Goal: Task Accomplishment & Management: Complete application form

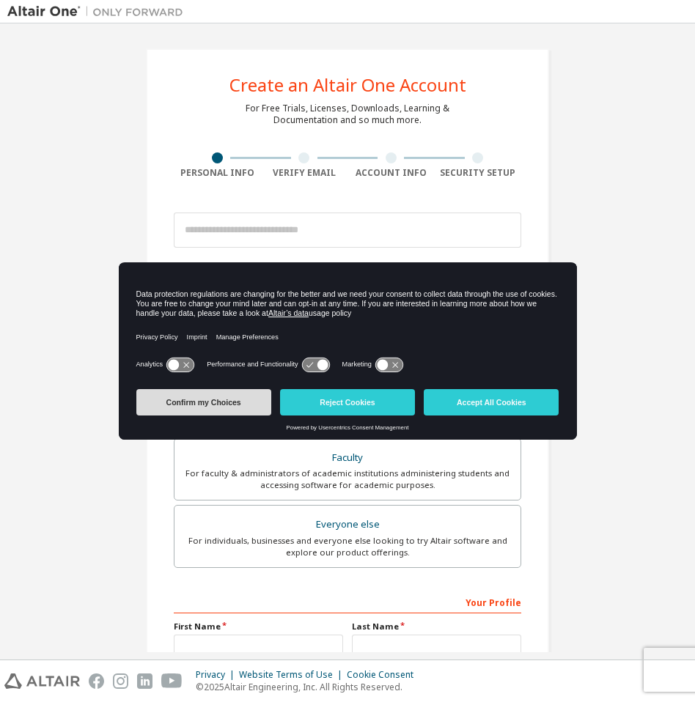
click at [222, 411] on button "Confirm my Choices" at bounding box center [203, 402] width 135 height 26
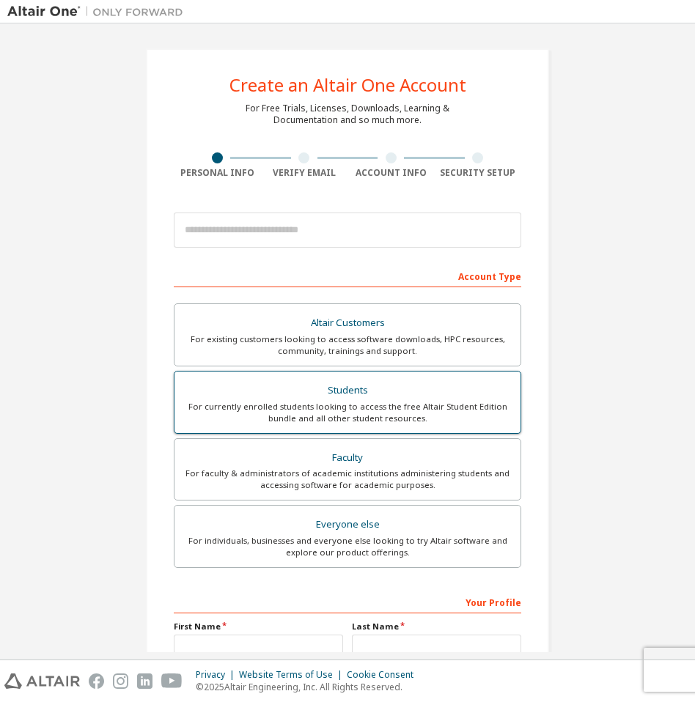
click at [310, 407] on div "For currently enrolled students looking to access the free Altair Student Editi…" at bounding box center [347, 412] width 328 height 23
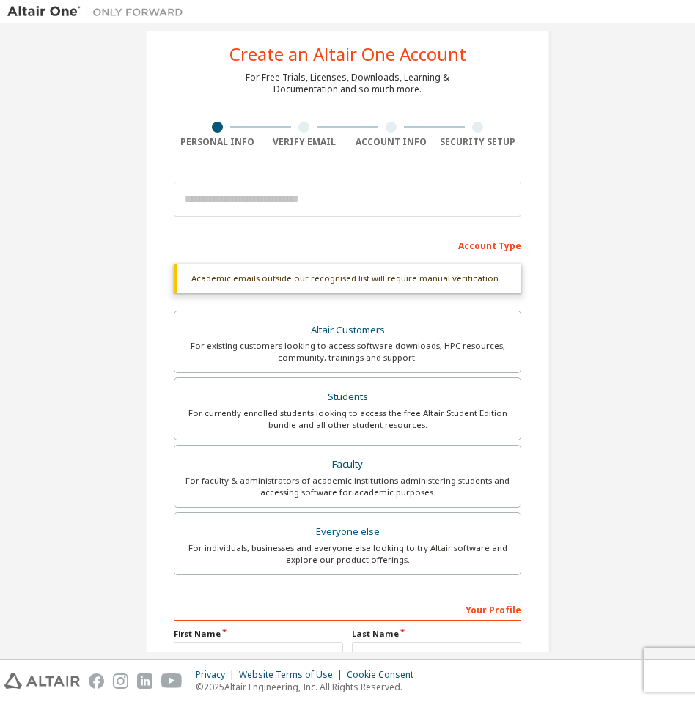
scroll to position [33, 0]
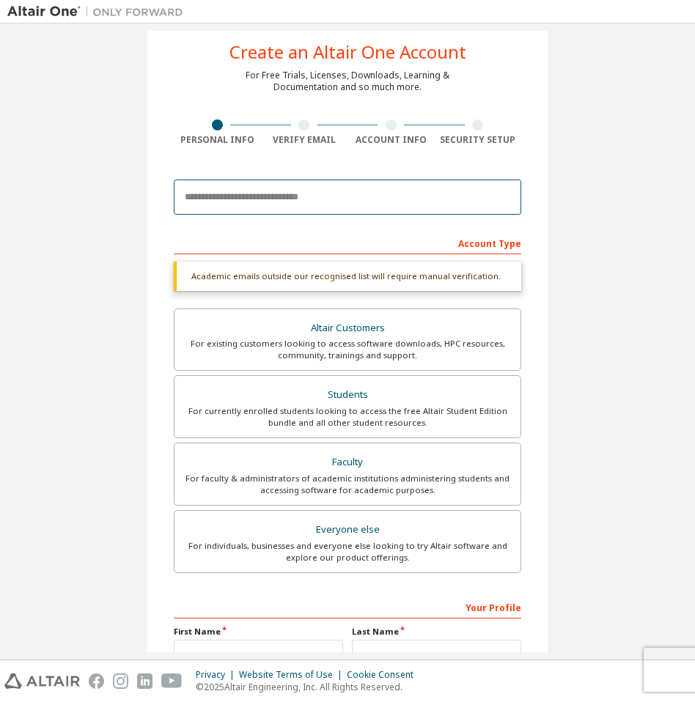
click at [313, 204] on input "email" at bounding box center [348, 197] width 348 height 35
type input "**********"
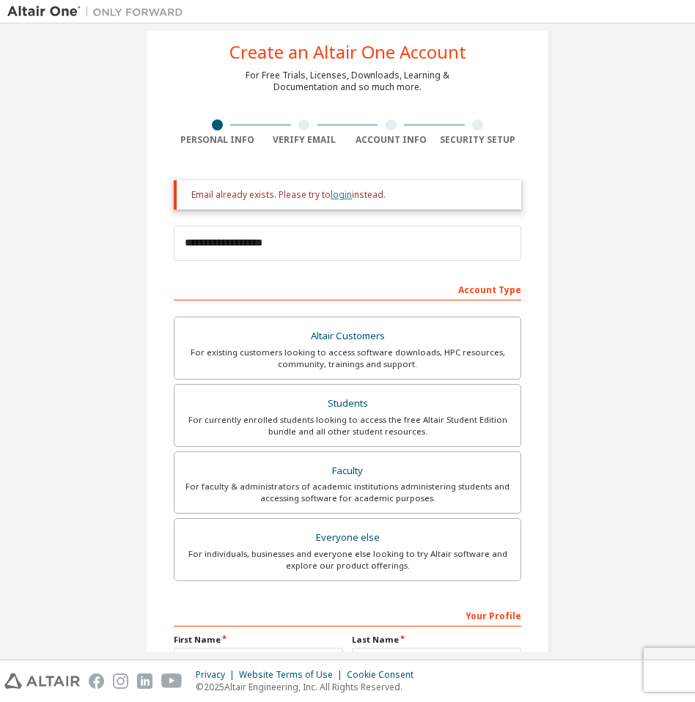
click at [339, 196] on link "login" at bounding box center [341, 194] width 21 height 12
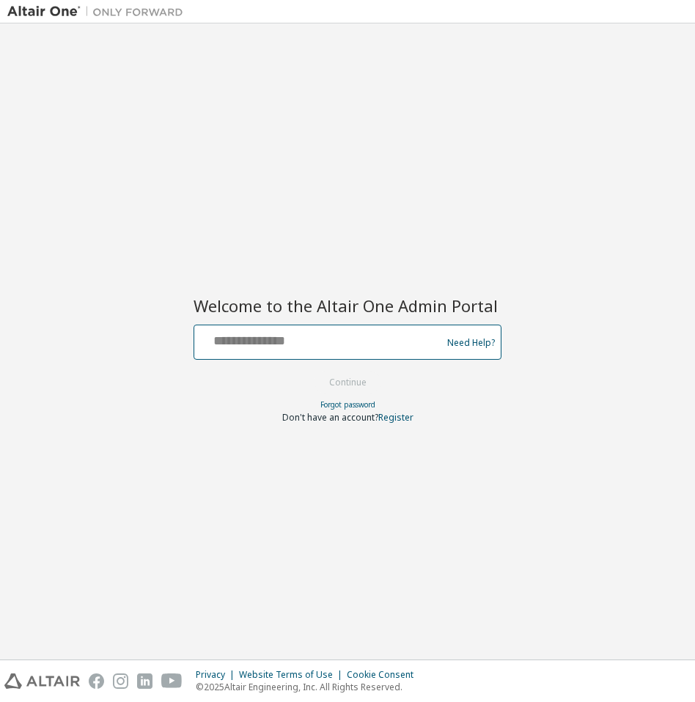
click at [344, 332] on input "text" at bounding box center [320, 338] width 240 height 21
type input "**********"
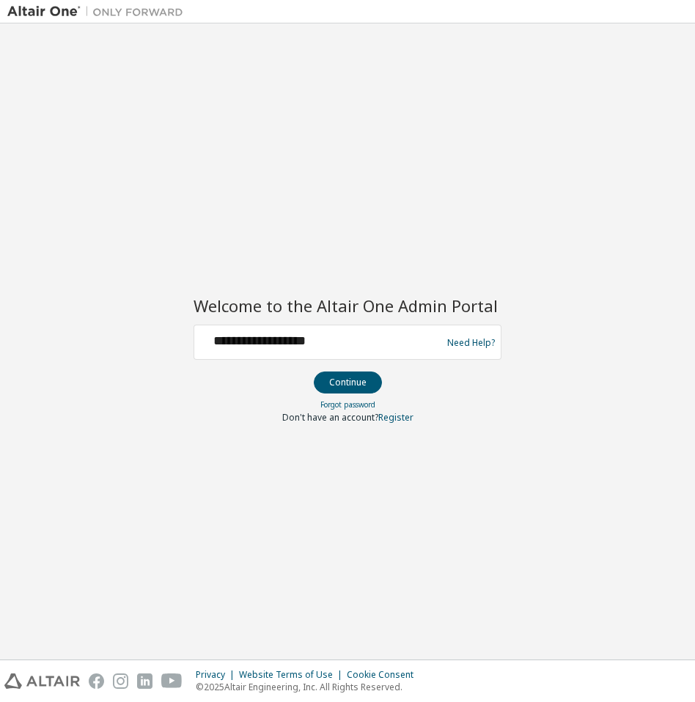
click at [358, 397] on div at bounding box center [348, 397] width 308 height 1
click at [358, 389] on button "Continue" at bounding box center [348, 383] width 68 height 22
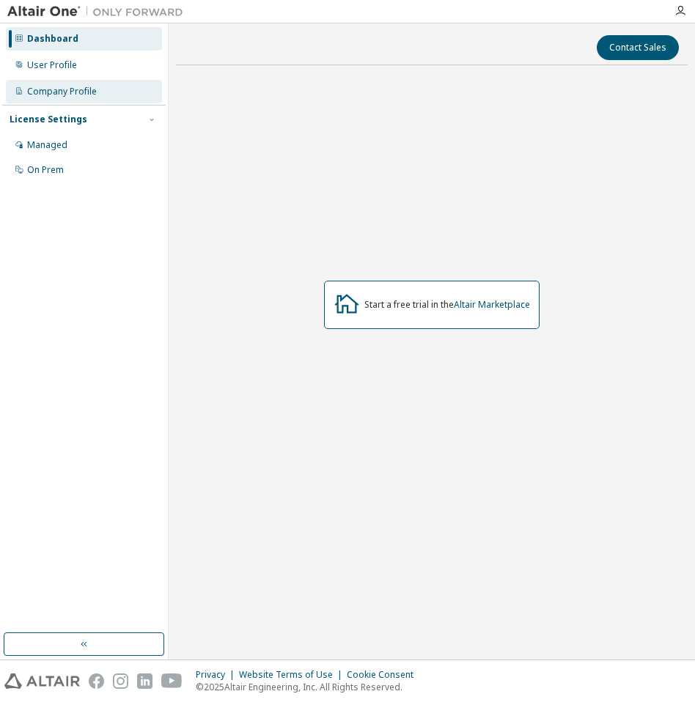
click at [124, 87] on div "Company Profile" at bounding box center [84, 91] width 156 height 23
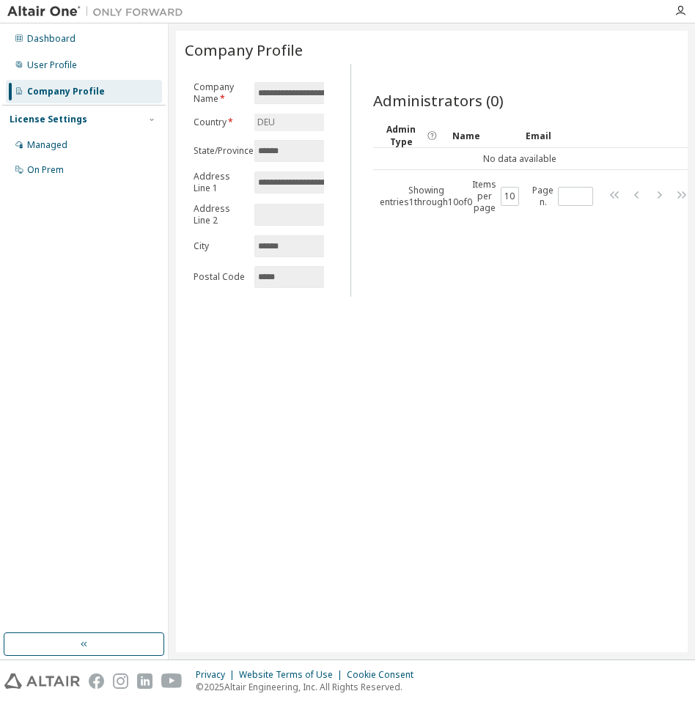
click at [123, 80] on div "Company Profile" at bounding box center [84, 91] width 156 height 23
click at [122, 75] on div "User Profile" at bounding box center [84, 65] width 156 height 23
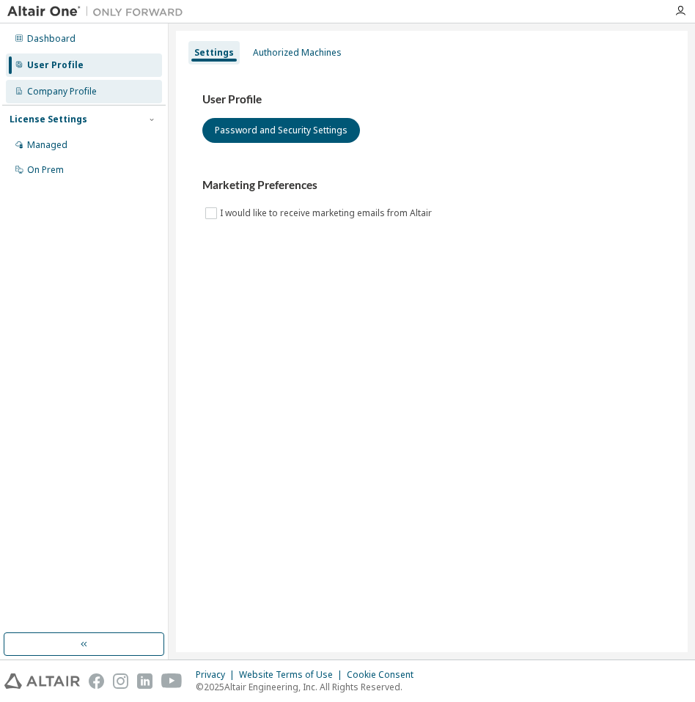
click at [113, 97] on div "Company Profile" at bounding box center [84, 91] width 156 height 23
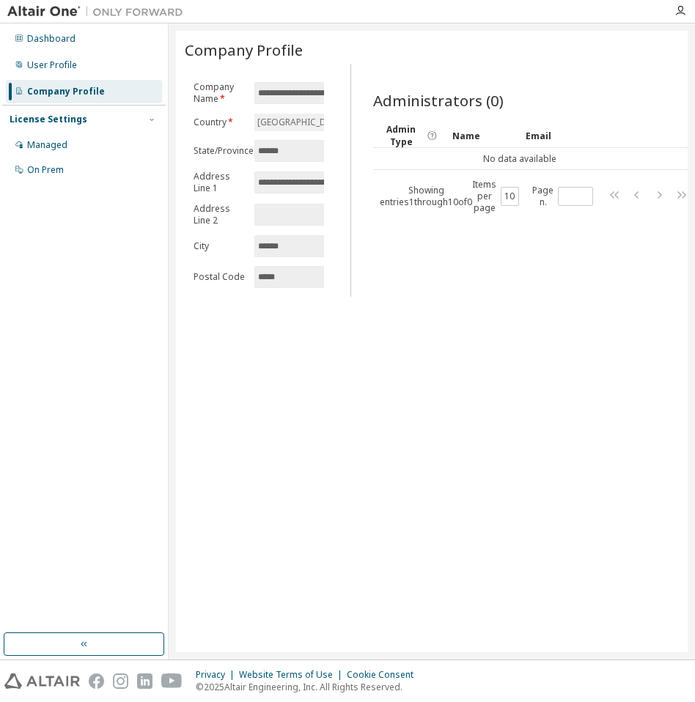
drag, startPoint x: 259, startPoint y: 287, endPoint x: 284, endPoint y: 284, distance: 25.8
click at [284, 284] on span "*****" at bounding box center [301, 277] width 95 height 22
click at [135, 119] on div "License Settings" at bounding box center [84, 119] width 149 height 13
click at [136, 117] on div "License Settings" at bounding box center [84, 119] width 149 height 13
click at [115, 135] on div "Managed" at bounding box center [84, 144] width 156 height 23
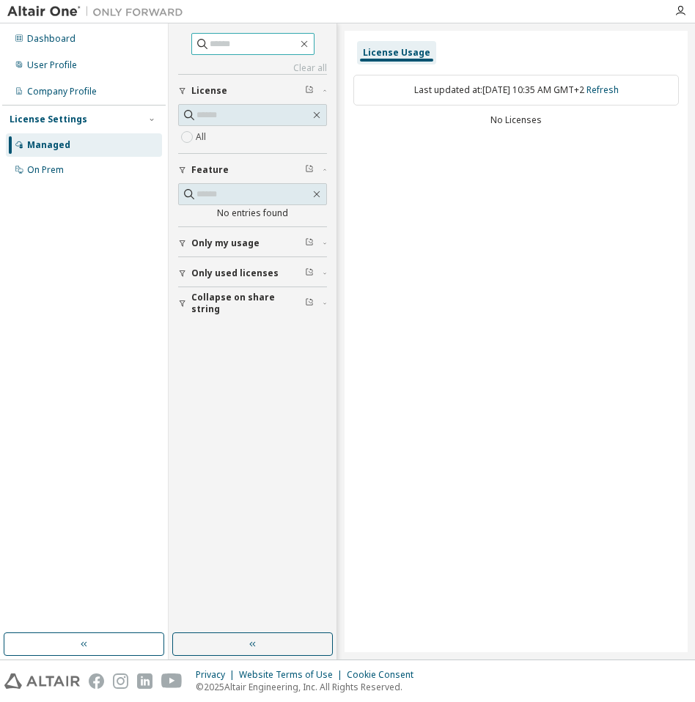
click at [235, 49] on input "text" at bounding box center [254, 44] width 88 height 15
type input "*"
type input "*********"
click at [54, 65] on div "User Profile" at bounding box center [52, 65] width 50 height 12
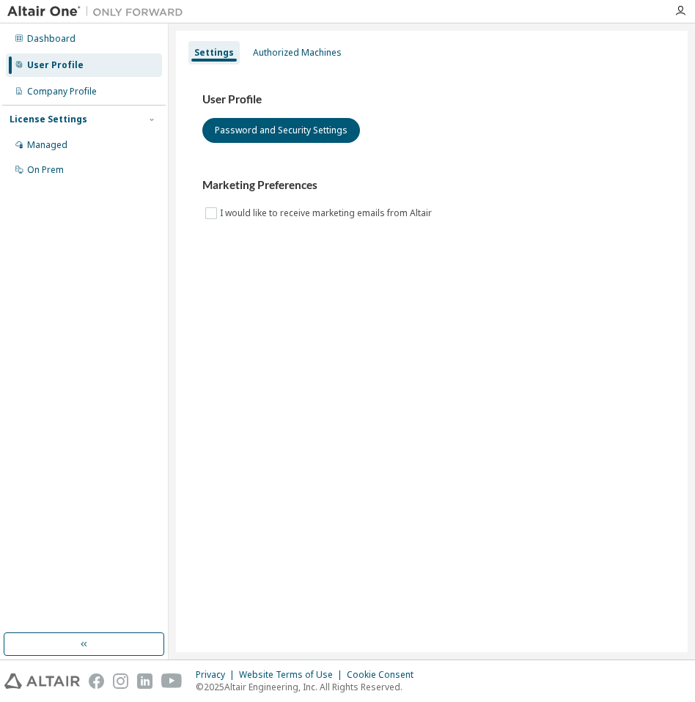
click at [87, 59] on div "User Profile" at bounding box center [84, 65] width 156 height 23
click at [81, 42] on div "Dashboard" at bounding box center [84, 38] width 156 height 23
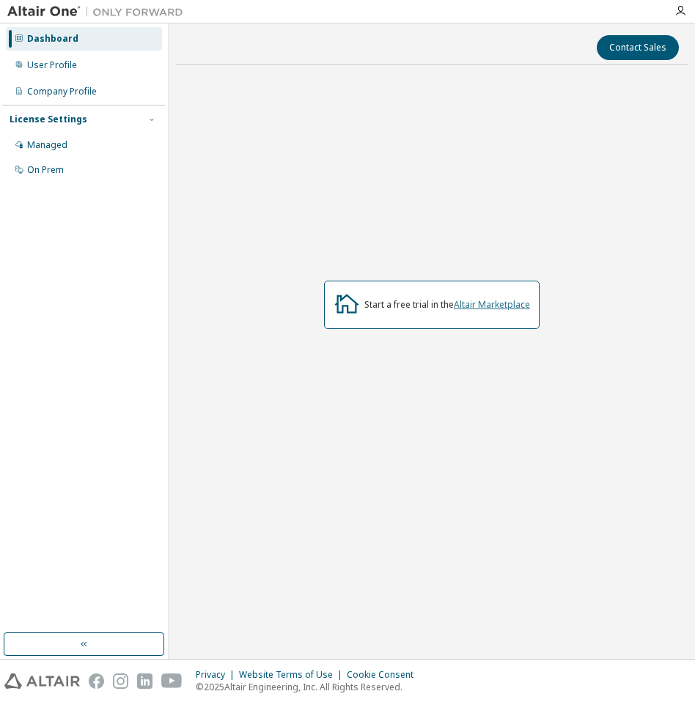
click at [523, 304] on link "Altair Marketplace" at bounding box center [492, 304] width 76 height 12
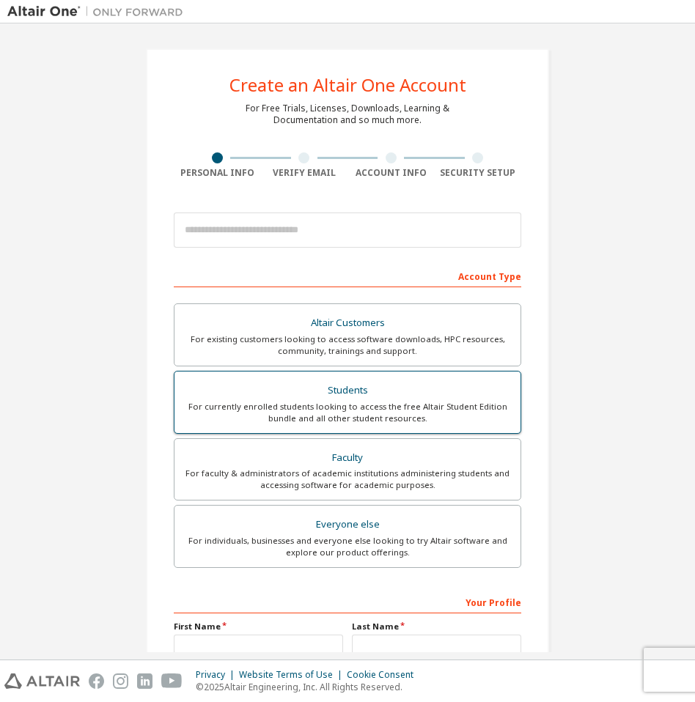
click at [367, 398] on div "Students" at bounding box center [347, 390] width 328 height 21
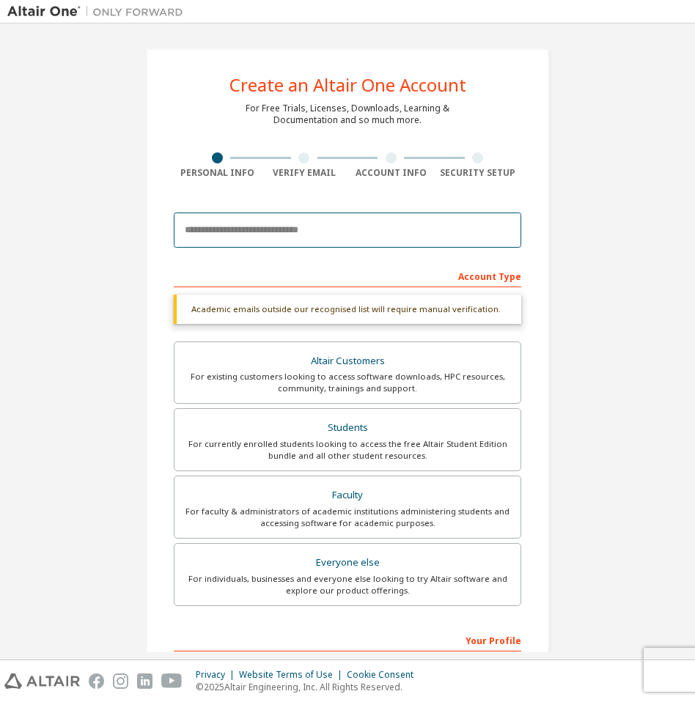
click at [396, 232] on input "email" at bounding box center [348, 230] width 348 height 35
paste input "**********"
type input "**********"
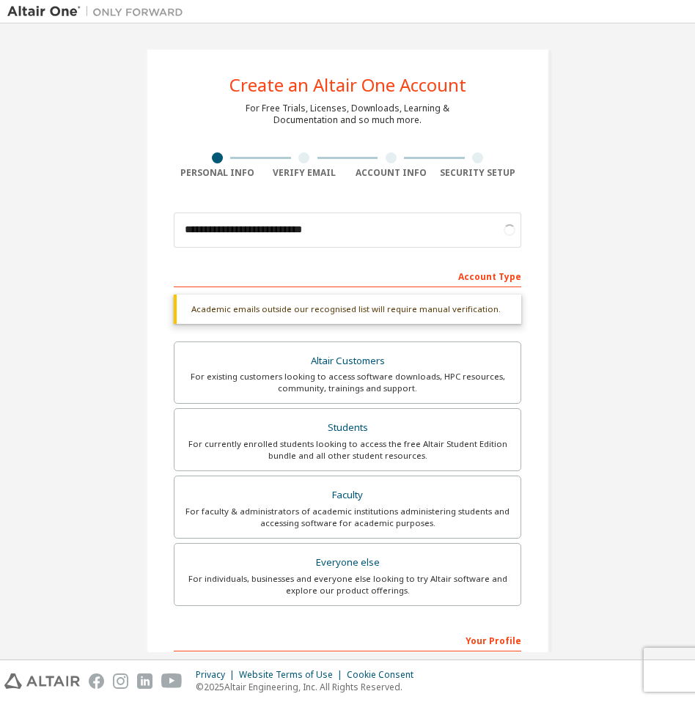
click at [229, 279] on div "Account Type" at bounding box center [348, 275] width 348 height 23
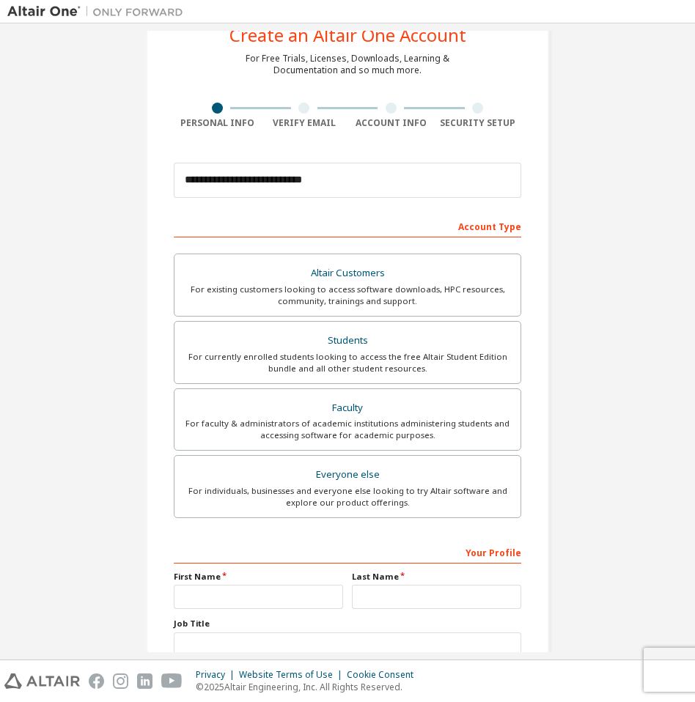
scroll to position [155, 0]
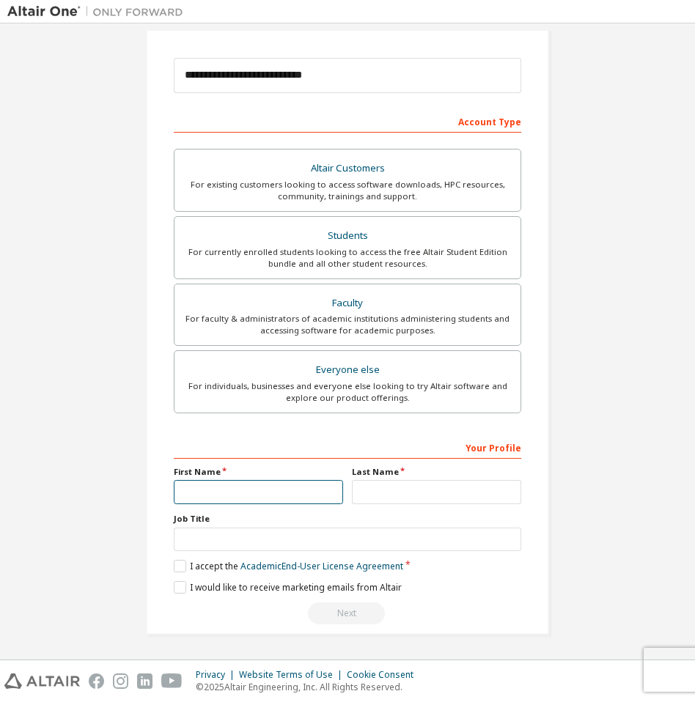
click at [272, 501] on input "text" at bounding box center [258, 492] width 169 height 24
type input "********"
type input "***"
click at [183, 563] on label "I accept the Academic End-User License Agreement" at bounding box center [288, 566] width 229 height 12
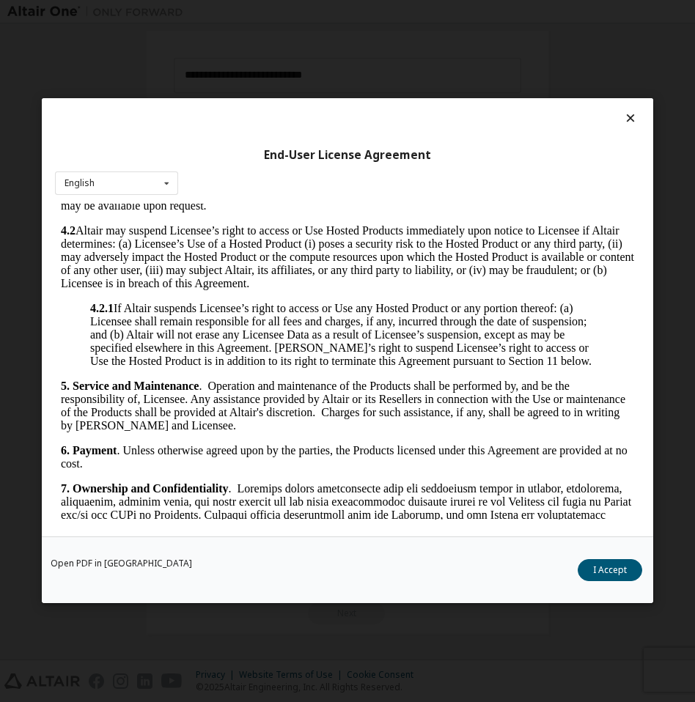
scroll to position [2220, 0]
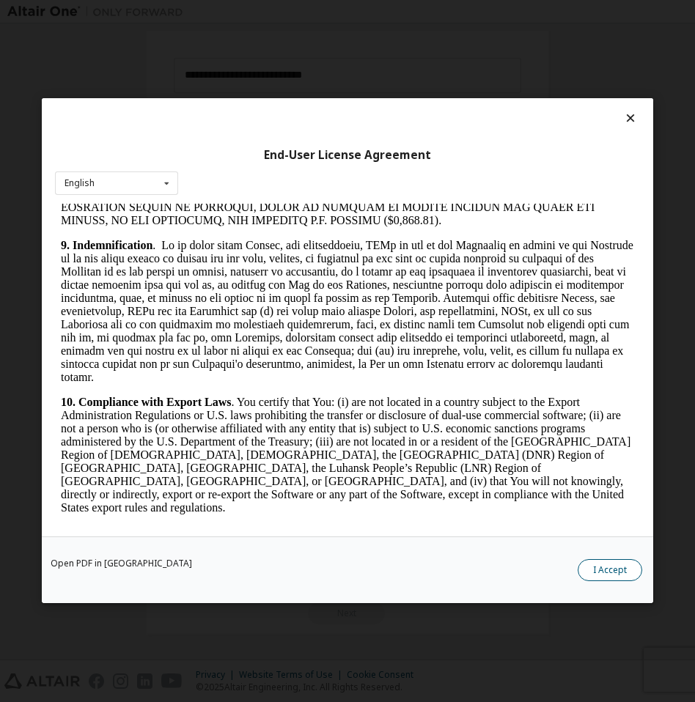
click at [598, 563] on button "I Accept" at bounding box center [610, 571] width 65 height 22
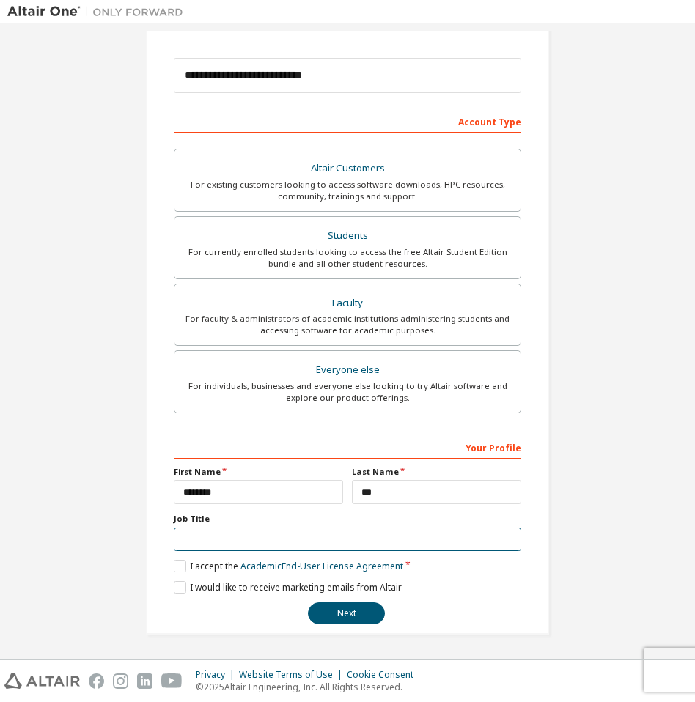
click at [356, 532] on input "text" at bounding box center [348, 540] width 348 height 24
click at [515, 592] on div "I would like to receive marketing emails from Altair" at bounding box center [348, 587] width 348 height 12
click at [282, 518] on label "Job Title" at bounding box center [348, 519] width 348 height 12
click at [277, 544] on input "text" at bounding box center [348, 540] width 348 height 24
type input "*******"
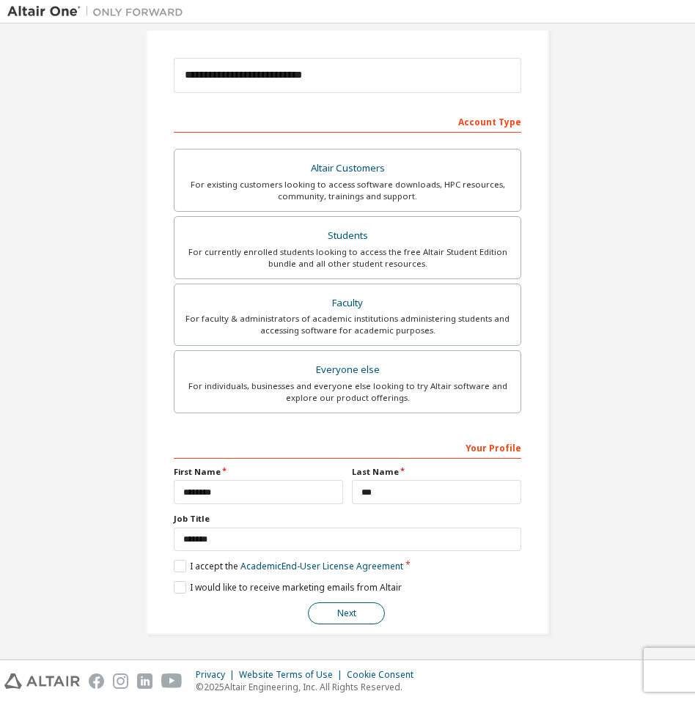
click at [340, 604] on button "Next" at bounding box center [346, 614] width 77 height 22
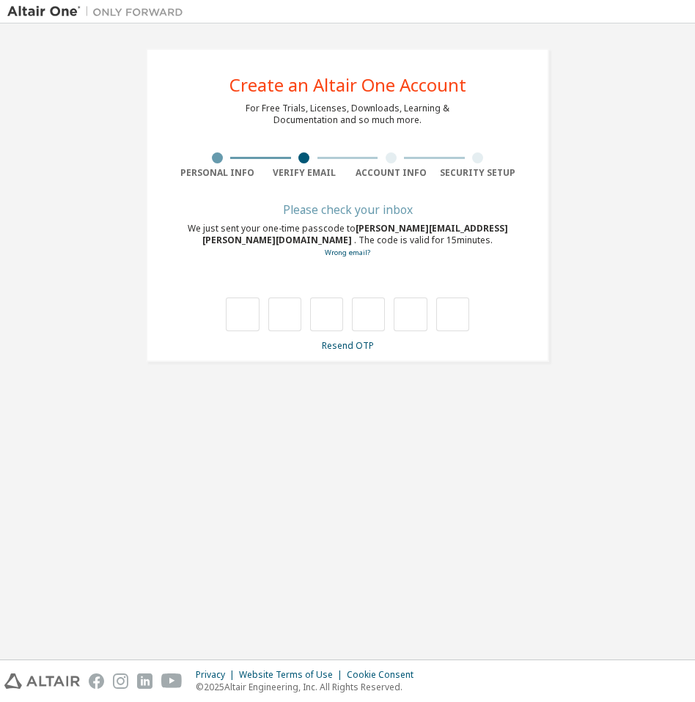
type input "*"
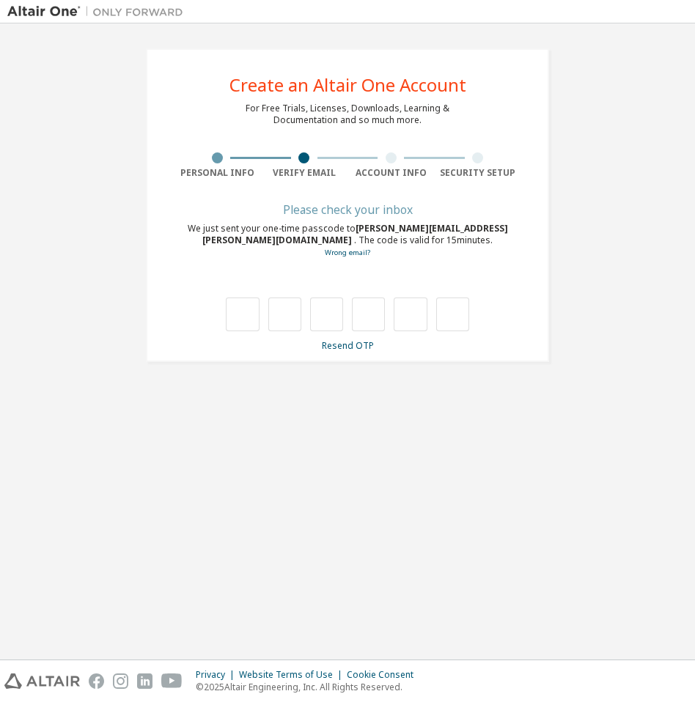
type input "*"
